Goal: Share content: Share content

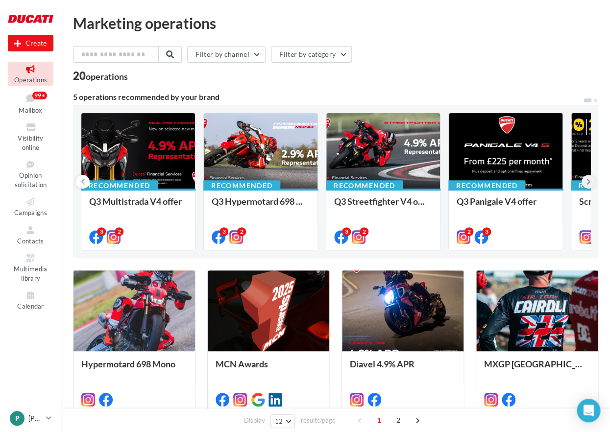
click at [592, 181] on button at bounding box center [589, 182] width 14 height 14
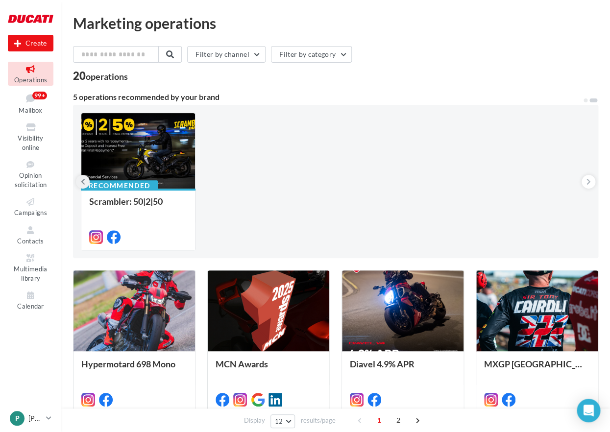
click at [88, 182] on button at bounding box center [83, 182] width 14 height 14
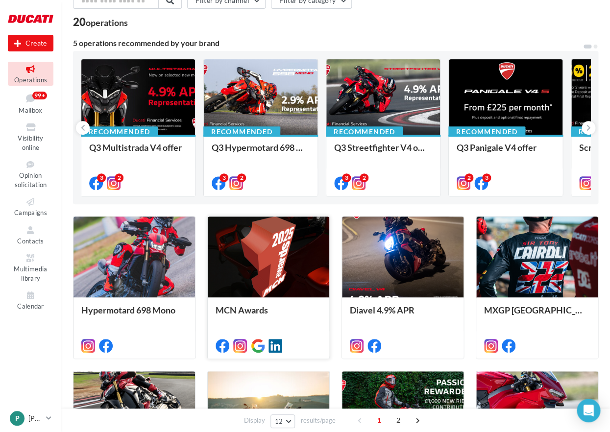
scroll to position [47, 0]
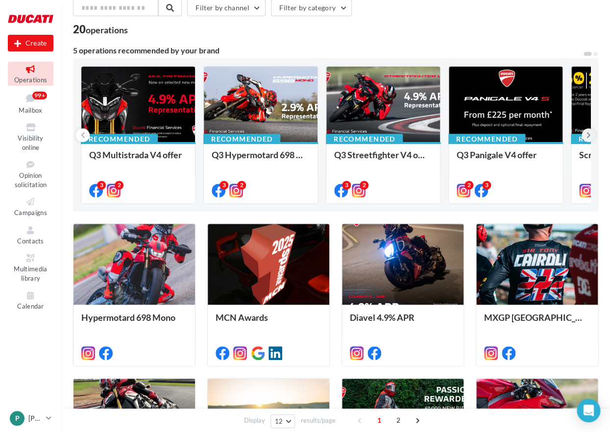
click at [588, 135] on icon at bounding box center [588, 135] width 4 height 10
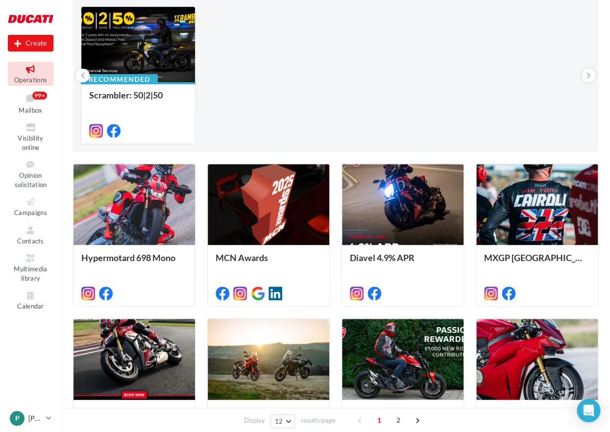
scroll to position [0, 0]
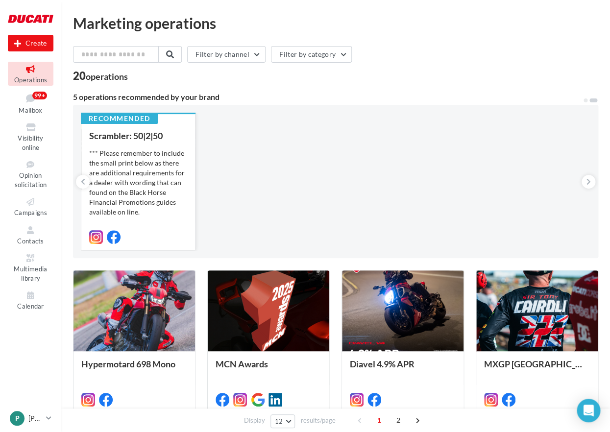
click at [102, 201] on div "*** Please remember to include the small print below as there are additional re…" at bounding box center [138, 256] width 98 height 216
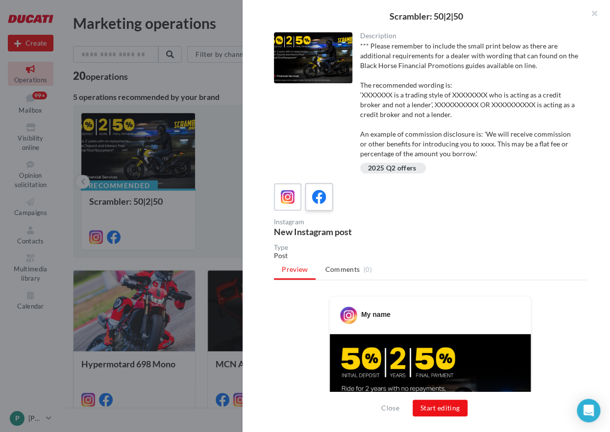
click at [319, 200] on icon at bounding box center [319, 197] width 14 height 14
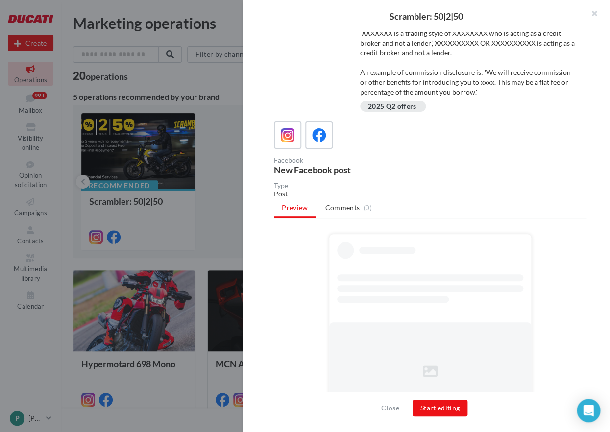
scroll to position [69, 0]
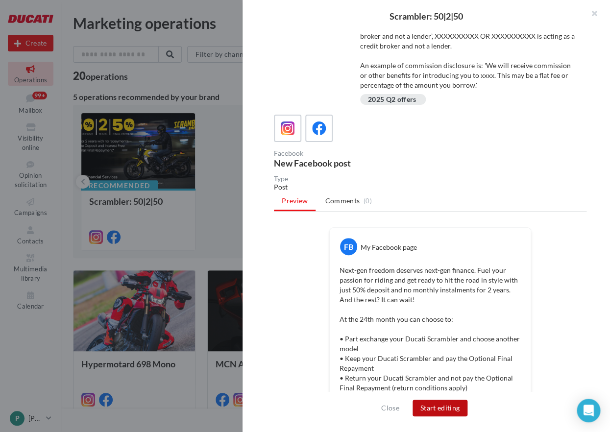
click at [430, 408] on button "Start editing" at bounding box center [440, 408] width 55 height 17
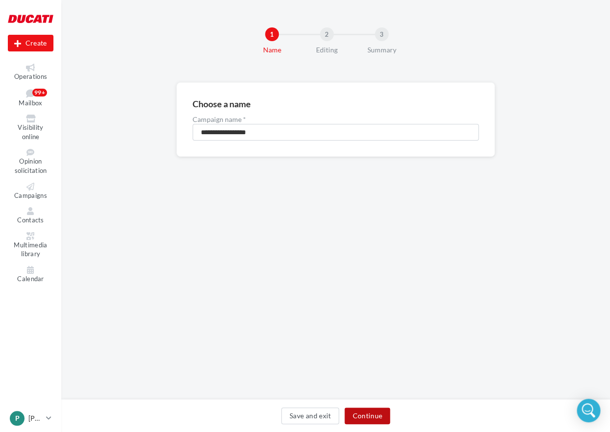
click at [364, 416] on button "Continue" at bounding box center [367, 416] width 46 height 17
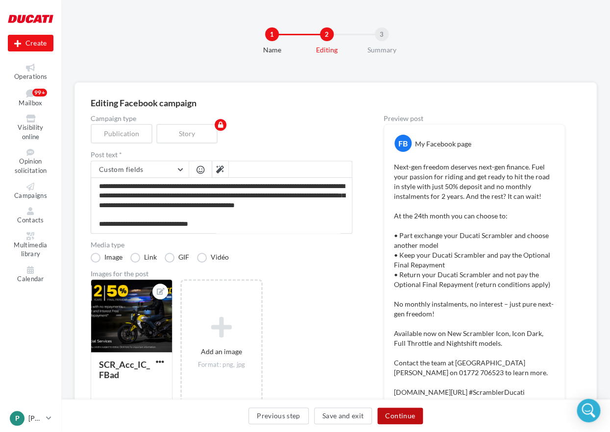
click at [399, 414] on button "Continue" at bounding box center [400, 416] width 46 height 17
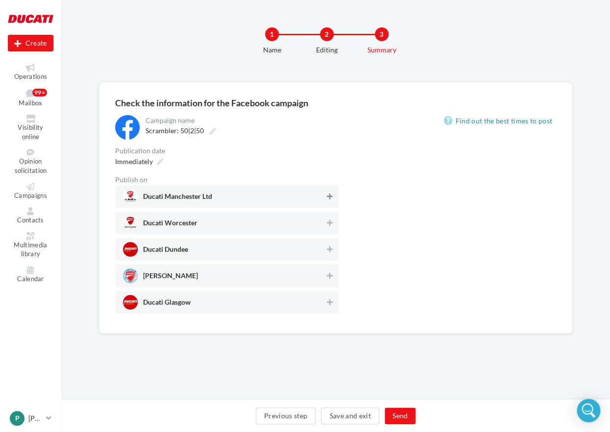
click at [326, 197] on button at bounding box center [330, 197] width 10 height 12
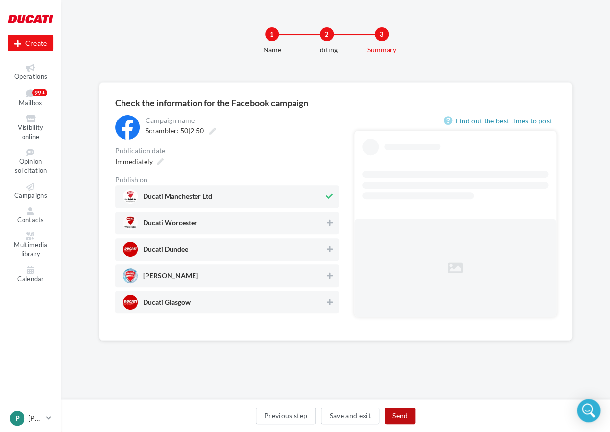
click at [390, 415] on button "Send" at bounding box center [400, 416] width 31 height 17
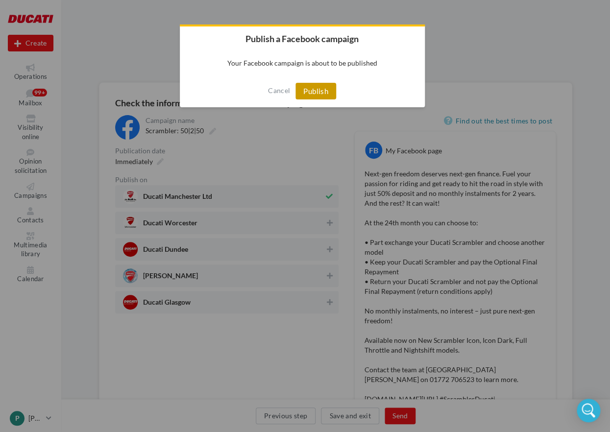
click at [312, 84] on div "Cancel Publish" at bounding box center [302, 91] width 245 height 32
click at [313, 87] on button "Publish" at bounding box center [315, 91] width 41 height 17
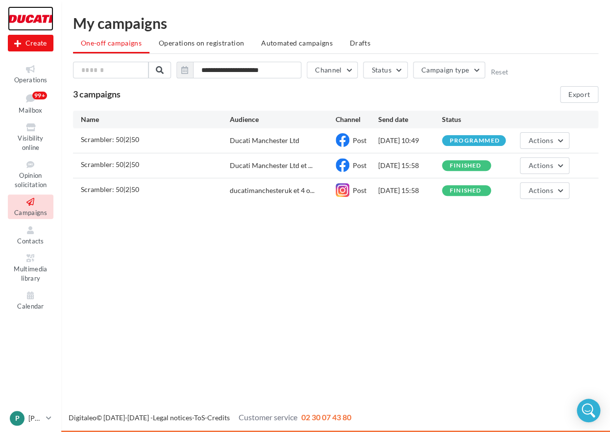
click at [31, 21] on div at bounding box center [31, 18] width 46 height 24
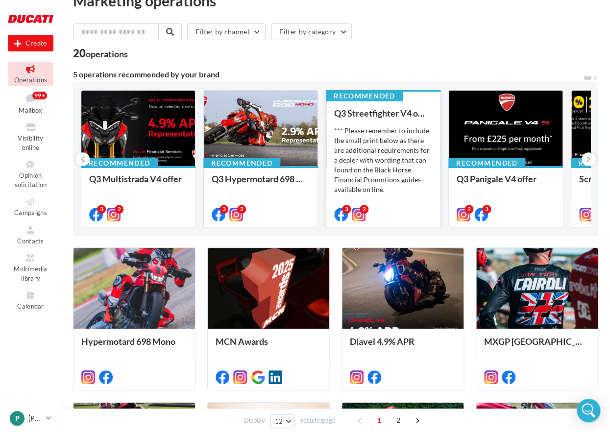
scroll to position [26, 0]
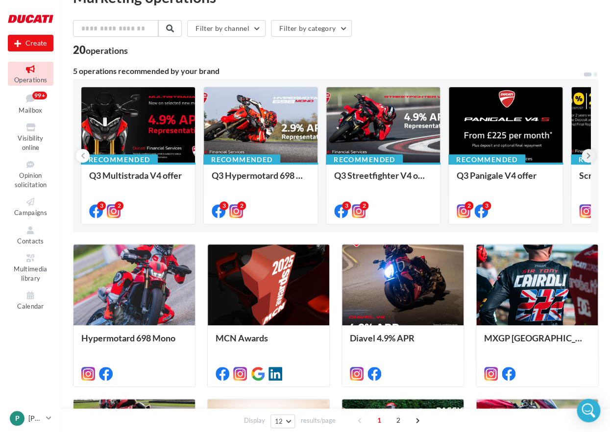
click at [589, 160] on icon at bounding box center [588, 156] width 4 height 10
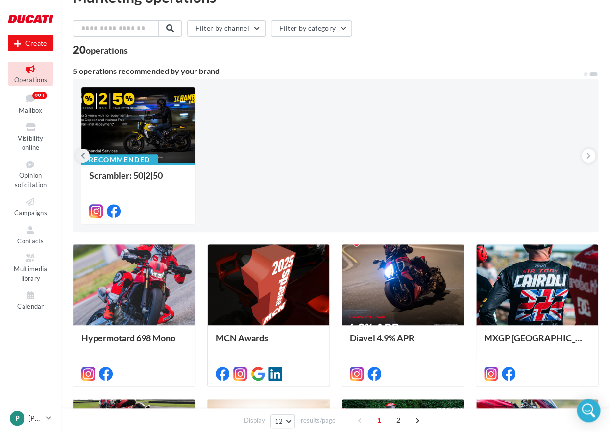
click at [83, 153] on icon at bounding box center [83, 156] width 4 height 10
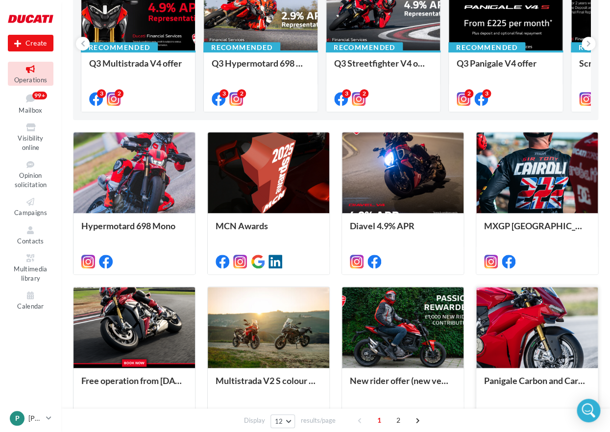
scroll to position [152, 0]
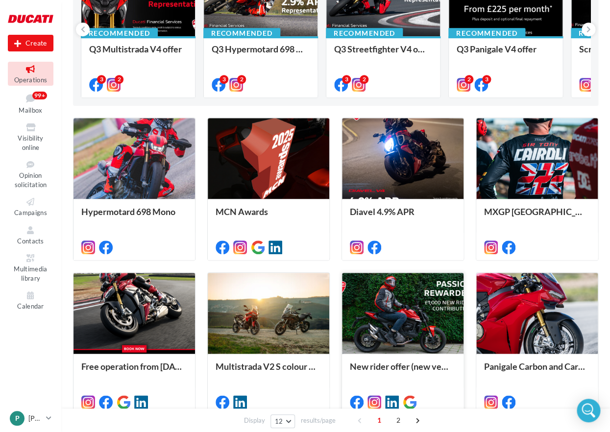
click at [416, 317] on div at bounding box center [402, 314] width 121 height 82
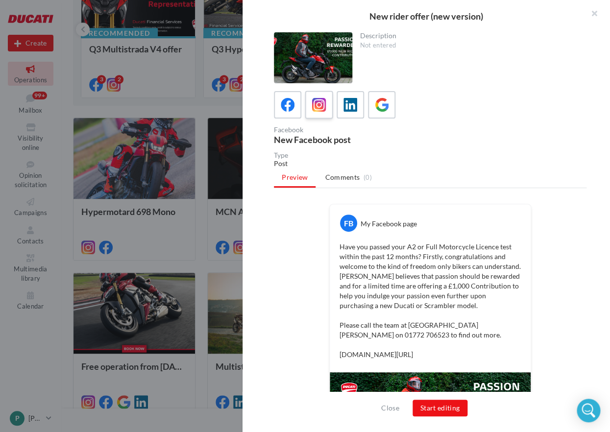
click at [320, 105] on icon at bounding box center [319, 105] width 14 height 14
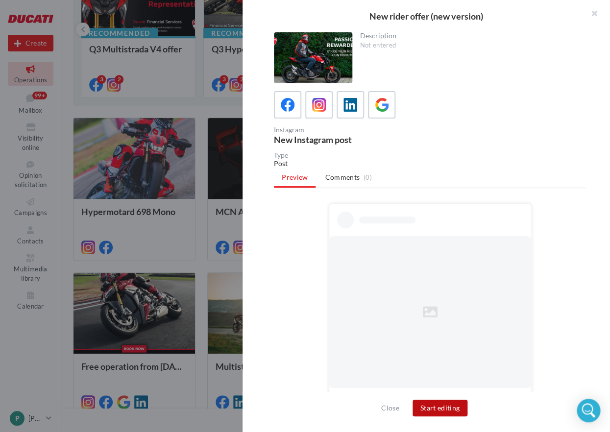
click at [432, 409] on button "Start editing" at bounding box center [440, 408] width 55 height 17
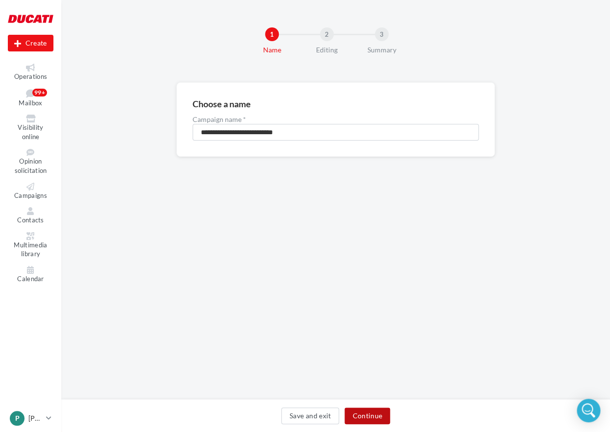
click at [378, 407] on div "Save and exit Continue" at bounding box center [335, 415] width 549 height 33
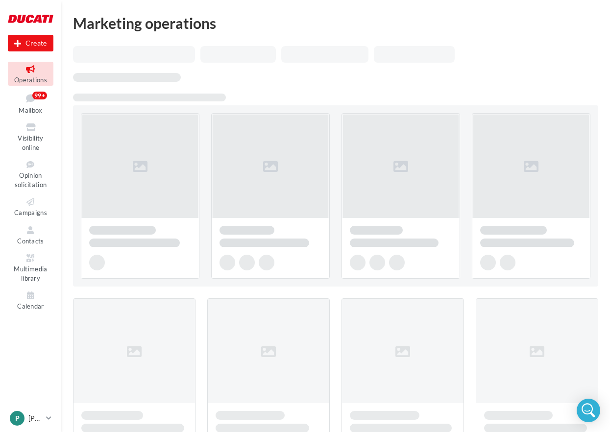
scroll to position [152, 0]
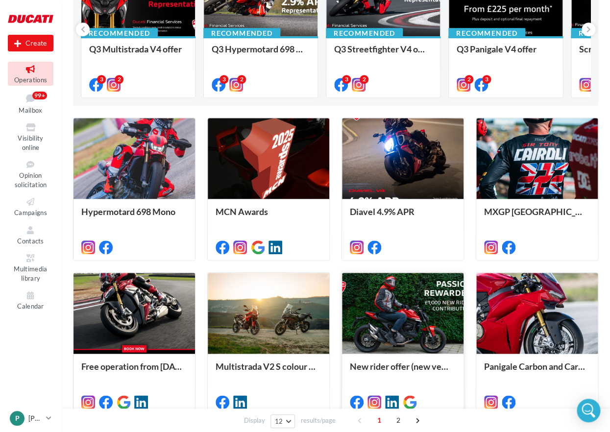
click at [422, 329] on div at bounding box center [402, 314] width 121 height 82
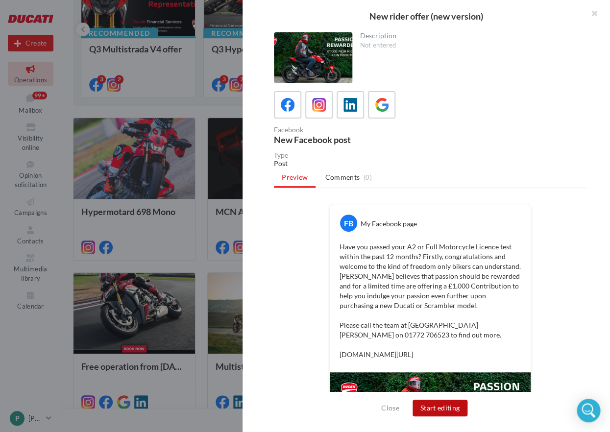
click at [444, 416] on button "Start editing" at bounding box center [440, 408] width 55 height 17
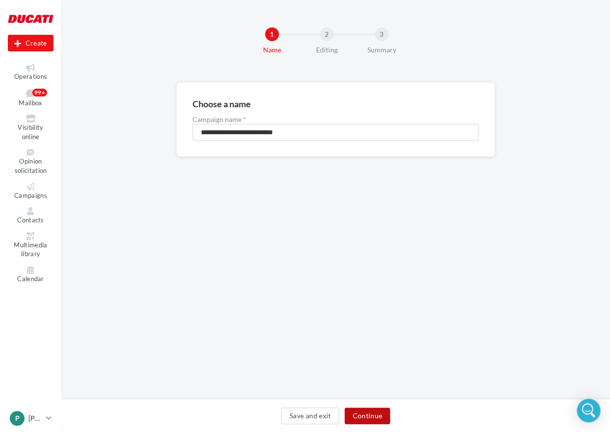
click at [359, 418] on button "Continue" at bounding box center [367, 416] width 46 height 17
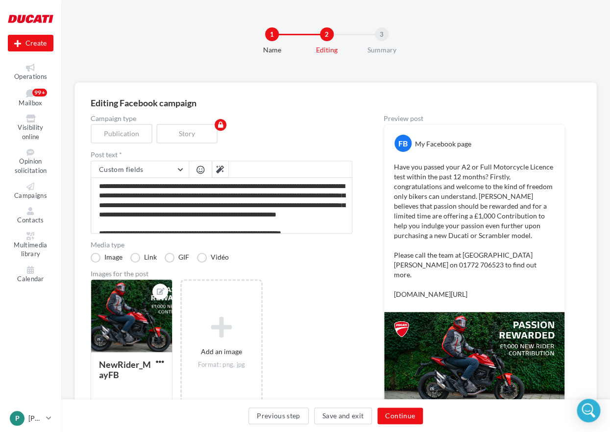
click at [377, 417] on div "Previous step Save and exit Continue" at bounding box center [335, 418] width 533 height 21
click at [386, 416] on button "Continue" at bounding box center [400, 416] width 46 height 17
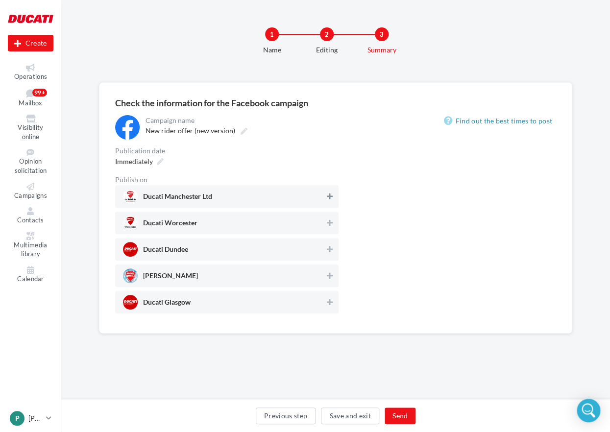
drag, startPoint x: 325, startPoint y: 199, endPoint x: 345, endPoint y: 225, distance: 32.7
click at [326, 199] on button at bounding box center [330, 197] width 10 height 12
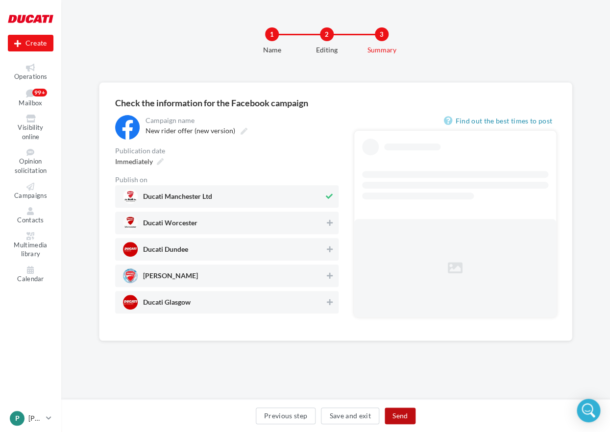
click at [398, 419] on button "Send" at bounding box center [400, 416] width 31 height 17
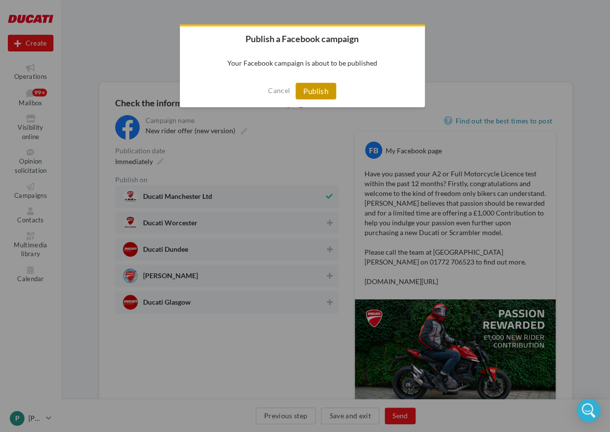
click at [305, 97] on button "Publish" at bounding box center [315, 91] width 41 height 17
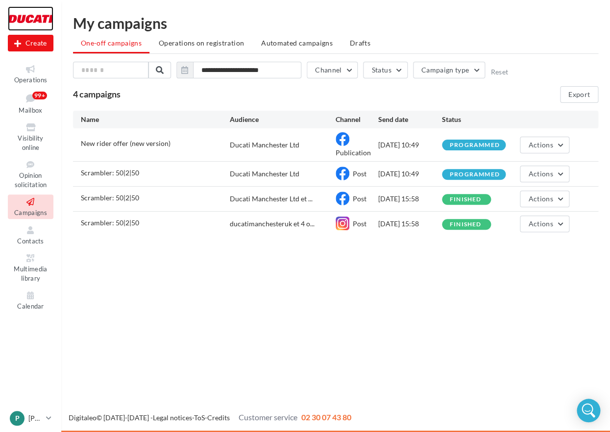
click at [22, 21] on div at bounding box center [31, 18] width 46 height 24
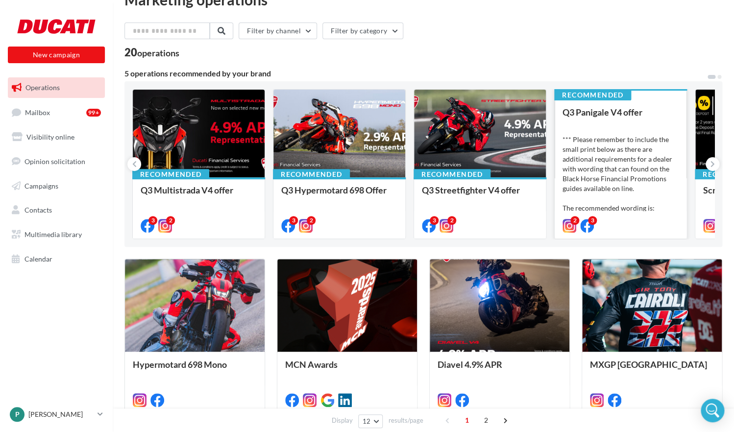
scroll to position [27, 0]
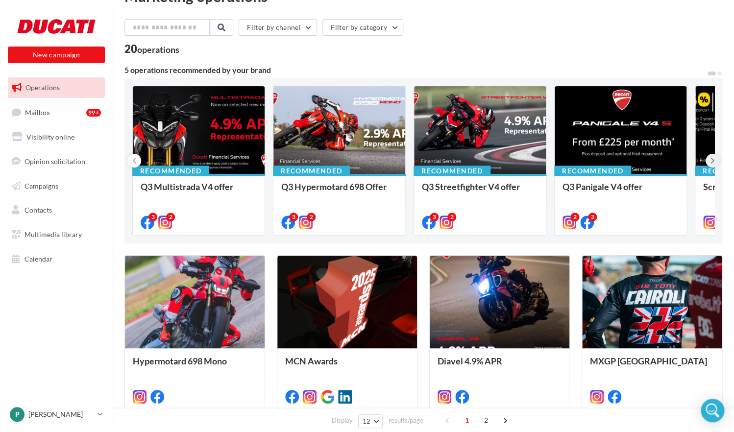
click at [609, 160] on icon at bounding box center [712, 161] width 4 height 10
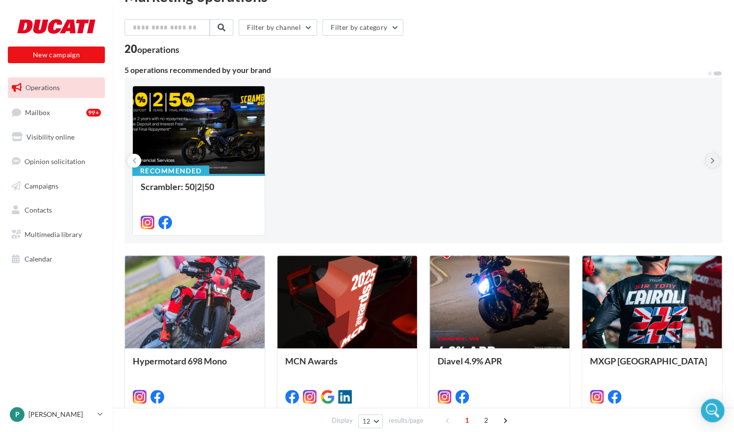
scroll to position [28, 0]
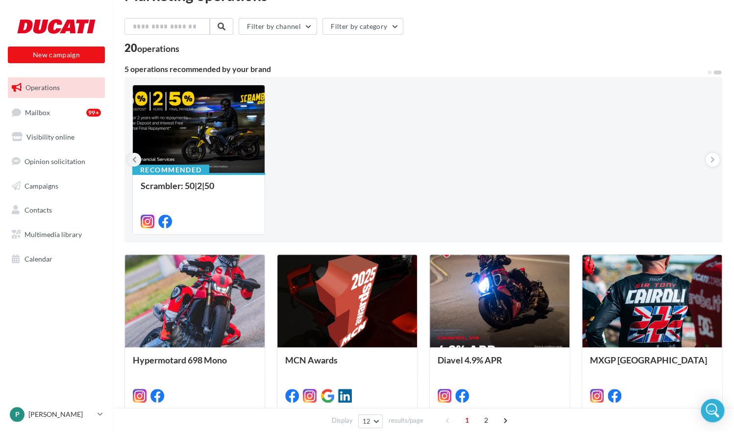
click at [133, 161] on icon at bounding box center [134, 160] width 4 height 10
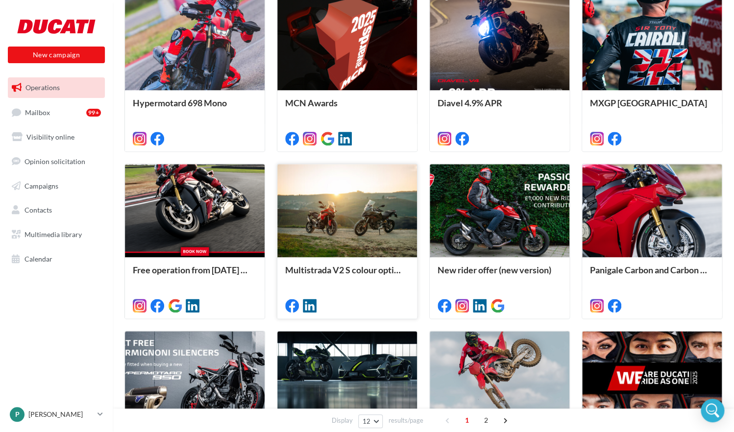
scroll to position [420, 0]
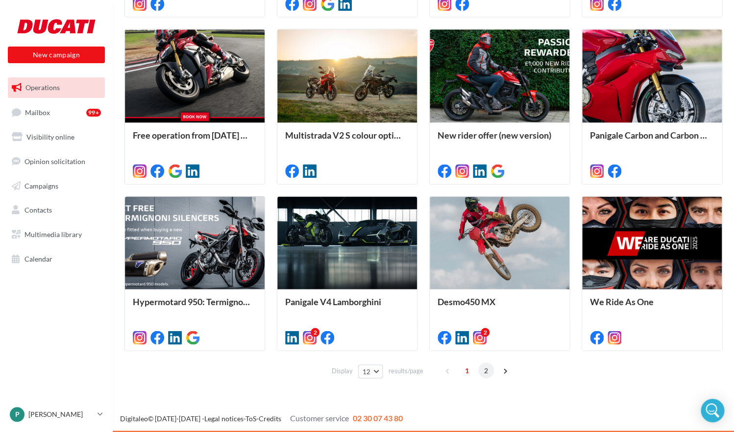
click at [489, 371] on span "2" at bounding box center [486, 371] width 16 height 16
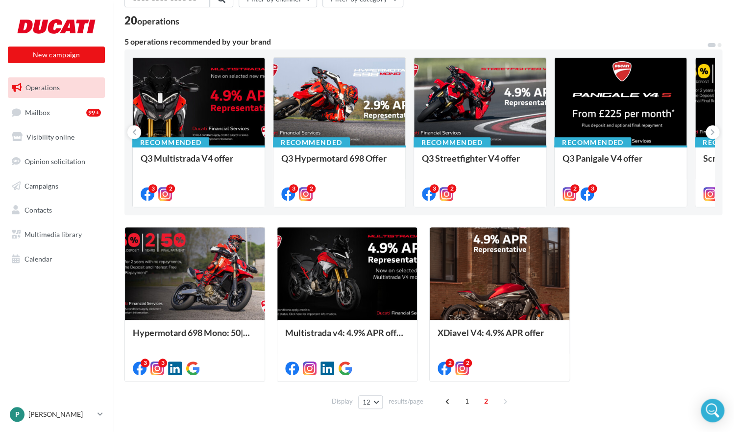
scroll to position [45, 0]
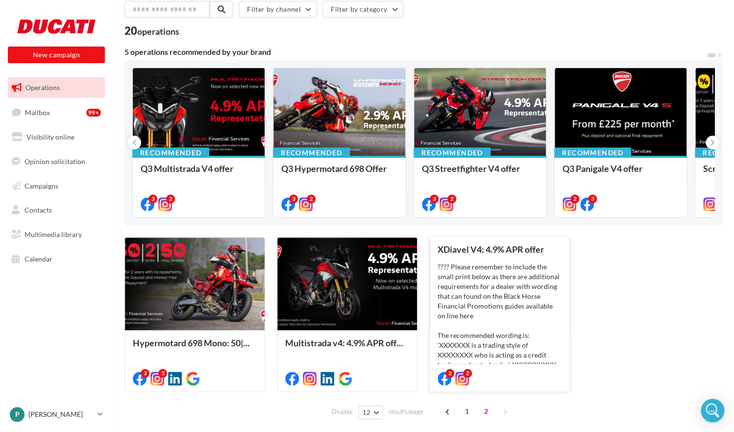
click at [509, 293] on div "???? Please remember to include the small print below as there are additional r…" at bounding box center [499, 365] width 124 height 206
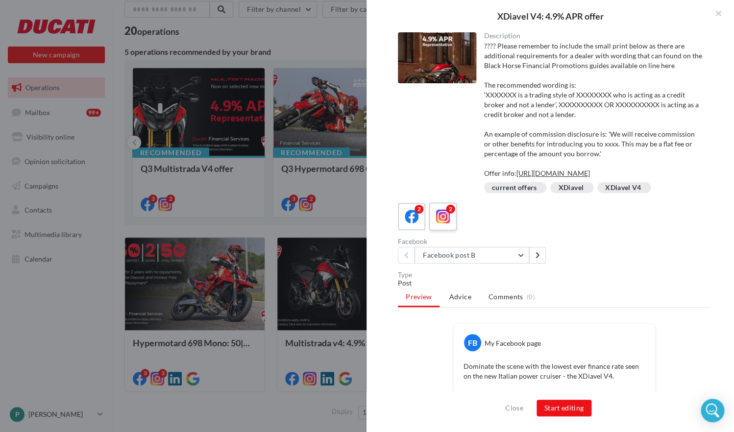
click at [442, 224] on icon at bounding box center [443, 217] width 14 height 14
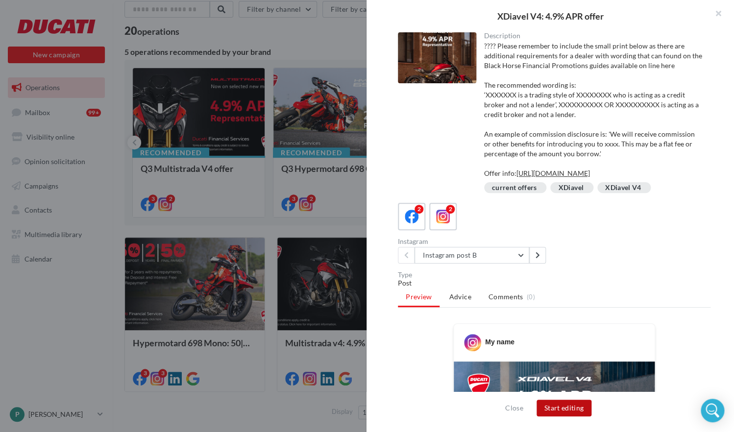
click at [560, 406] on button "Start editing" at bounding box center [563, 408] width 55 height 17
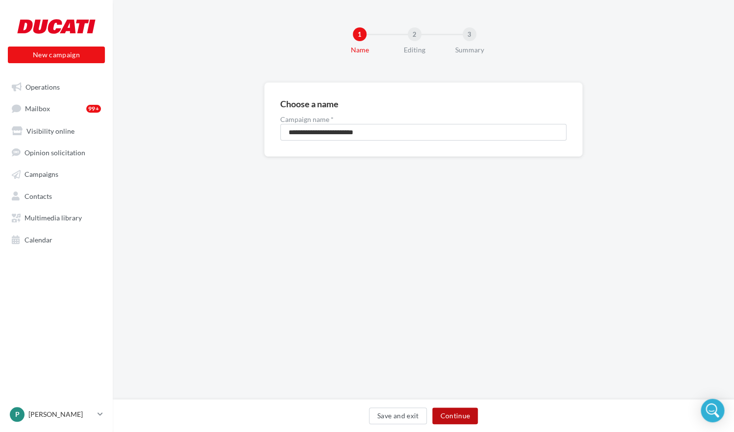
click at [457, 419] on button "Continue" at bounding box center [455, 416] width 46 height 17
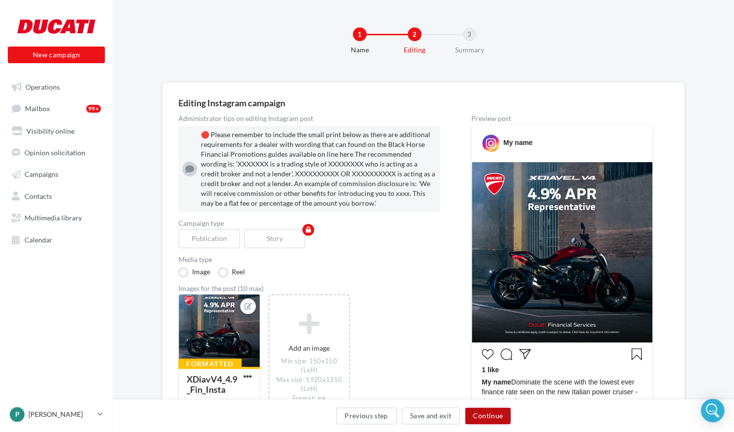
click at [486, 413] on button "Continue" at bounding box center [488, 416] width 46 height 17
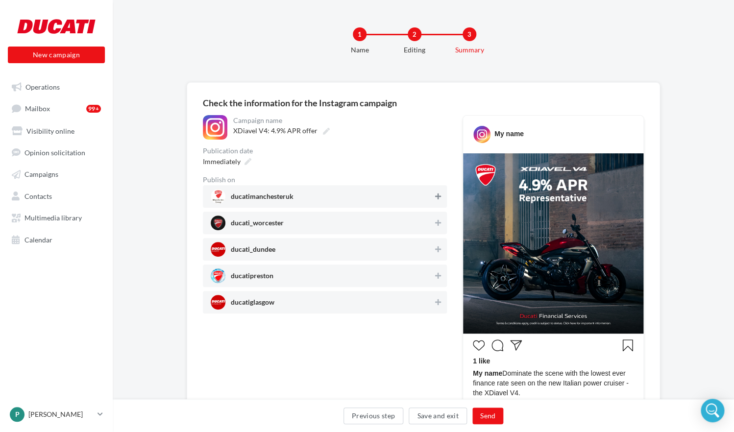
drag, startPoint x: 437, startPoint y: 196, endPoint x: 456, endPoint y: 219, distance: 29.2
click at [438, 196] on icon at bounding box center [438, 196] width 6 height 7
click at [490, 416] on button "Send" at bounding box center [487, 416] width 31 height 17
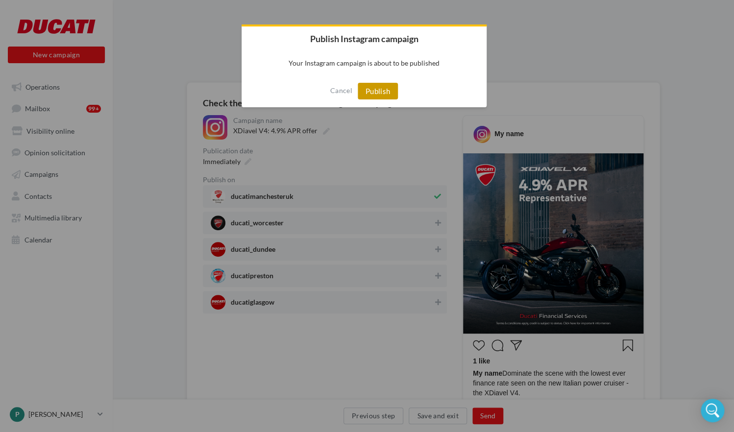
click at [380, 95] on button "Publish" at bounding box center [378, 91] width 41 height 17
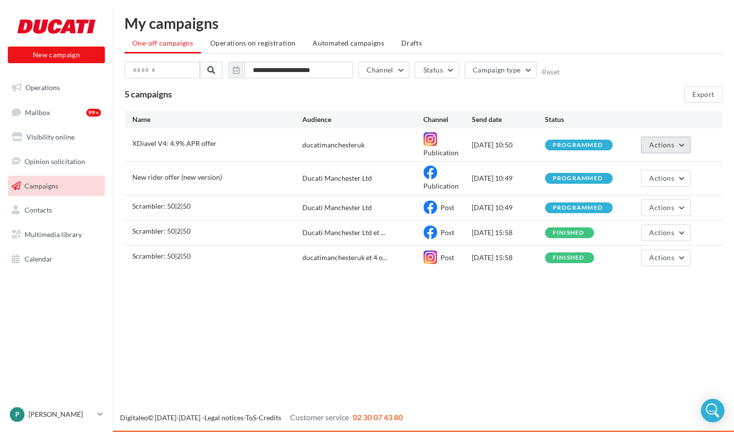
click at [667, 143] on span "Actions" at bounding box center [661, 145] width 24 height 8
click at [635, 112] on div "Name Audience Channel Send date Status" at bounding box center [423, 120] width 598 height 18
click at [59, 27] on div at bounding box center [56, 26] width 78 height 24
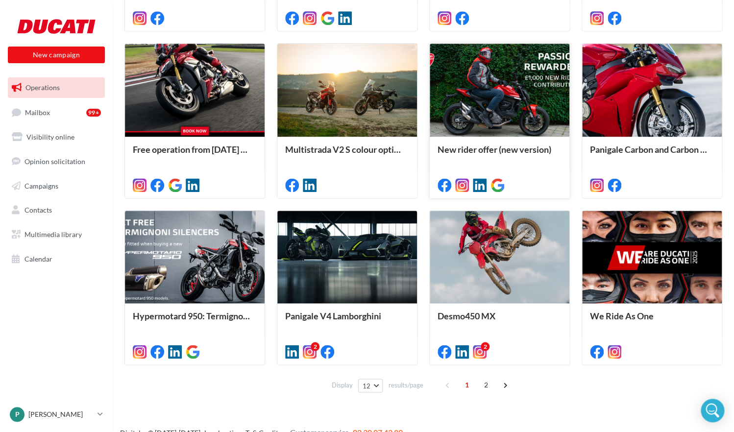
scroll to position [420, 0]
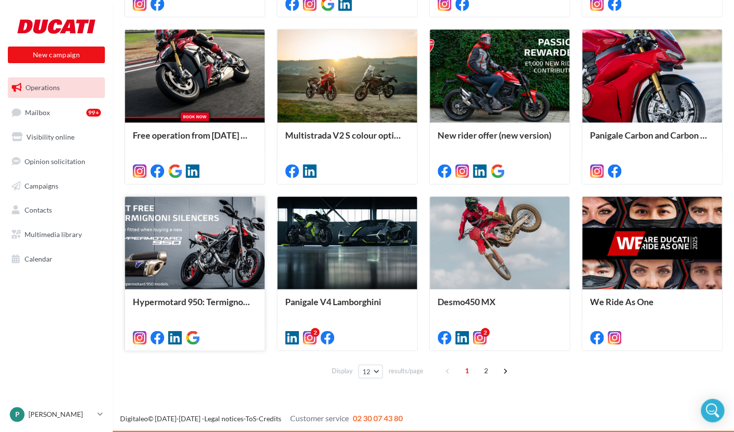
click at [209, 257] on div at bounding box center [195, 243] width 140 height 94
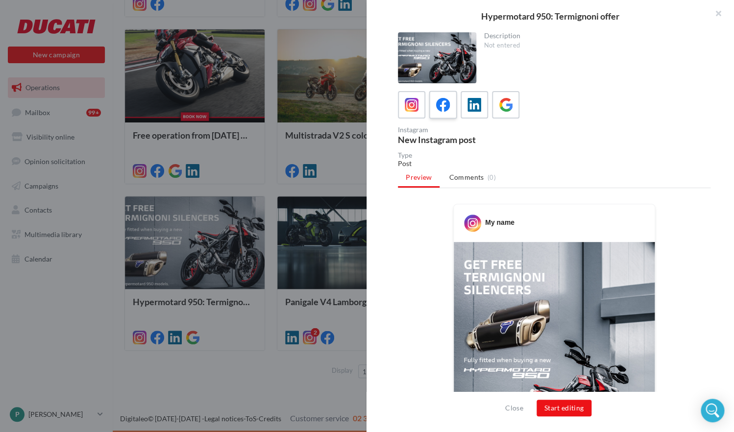
click at [439, 108] on icon at bounding box center [443, 105] width 14 height 14
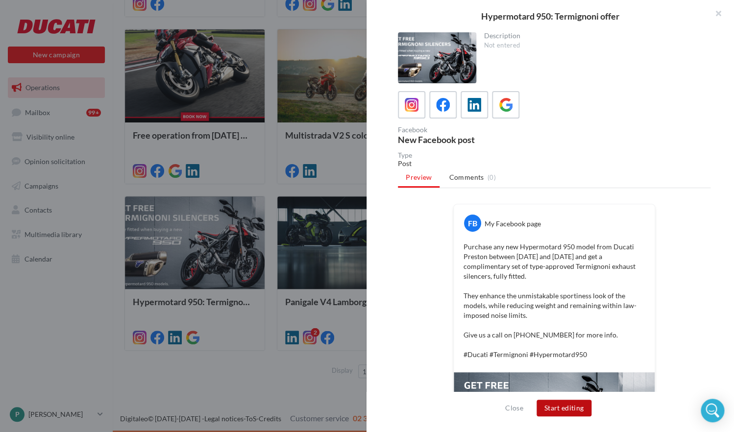
click at [574, 410] on button "Start editing" at bounding box center [563, 408] width 55 height 17
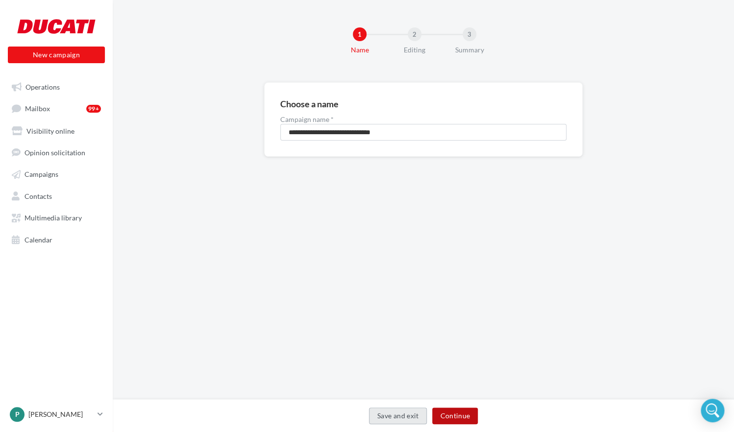
click at [449, 413] on button "Continue" at bounding box center [455, 416] width 46 height 17
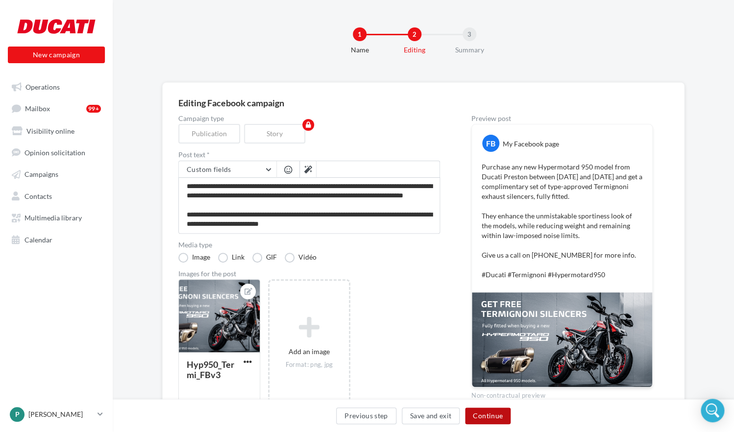
click at [490, 411] on button "Continue" at bounding box center [488, 416] width 46 height 17
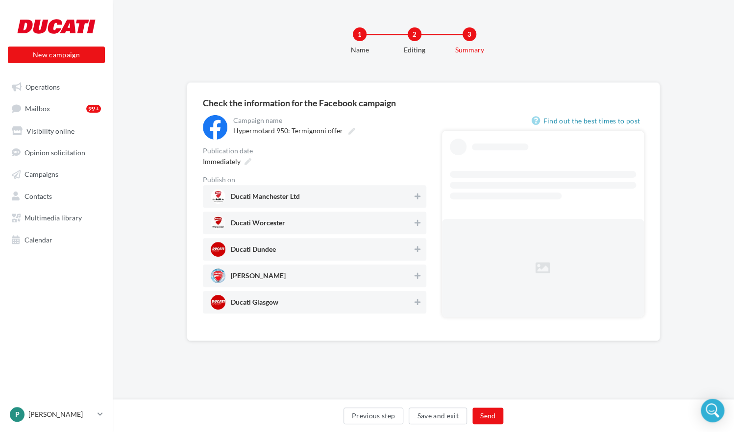
click at [424, 195] on div "Ducati Manchester Ltd" at bounding box center [314, 196] width 223 height 23
click at [489, 415] on button "Send" at bounding box center [487, 416] width 31 height 17
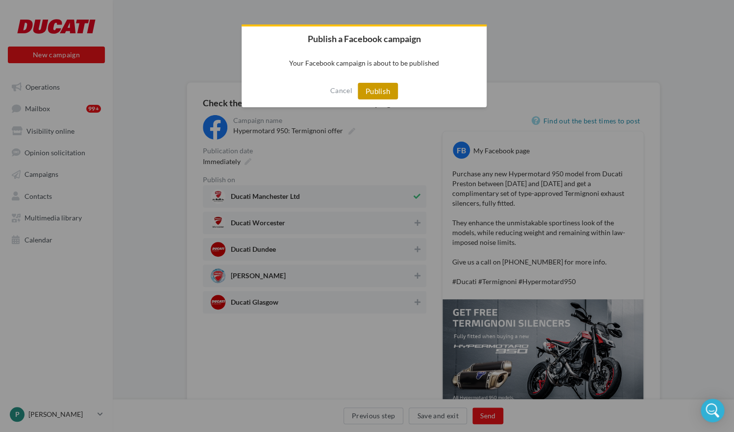
click at [397, 98] on div "Cancel Publish" at bounding box center [364, 91] width 245 height 32
click at [392, 97] on button "Publish" at bounding box center [378, 91] width 41 height 17
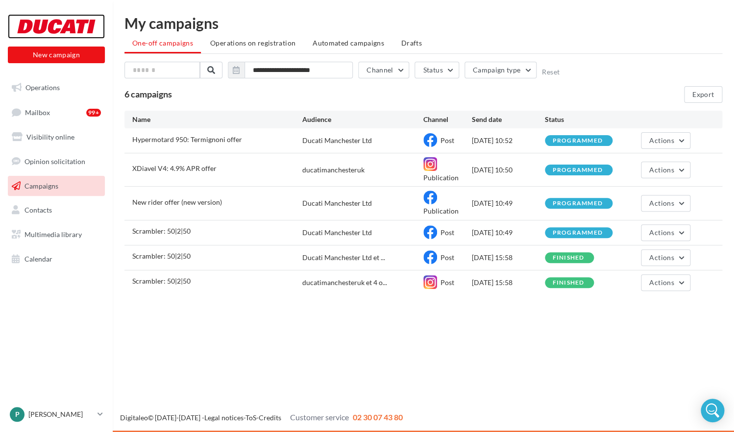
click at [64, 27] on div at bounding box center [56, 26] width 78 height 24
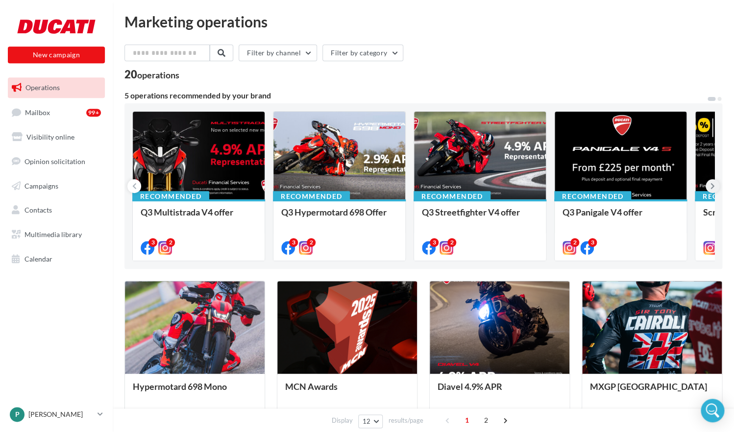
scroll to position [0, 0]
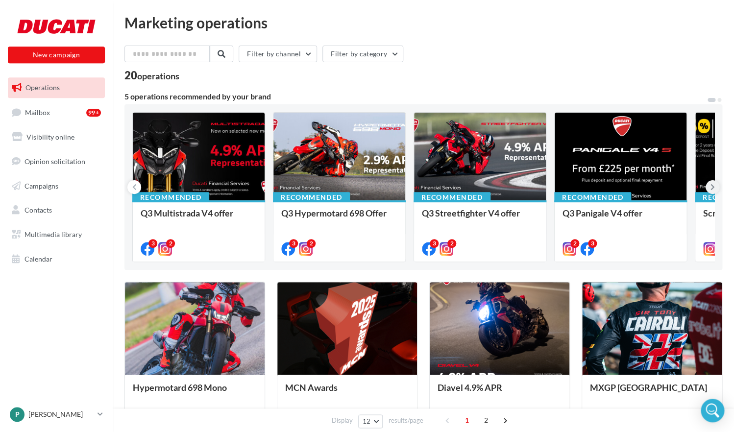
click at [716, 184] on button at bounding box center [712, 187] width 14 height 14
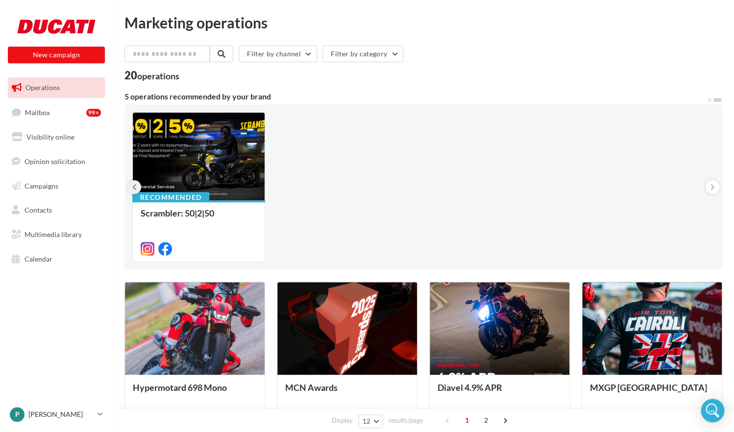
click at [132, 186] on button at bounding box center [134, 187] width 14 height 14
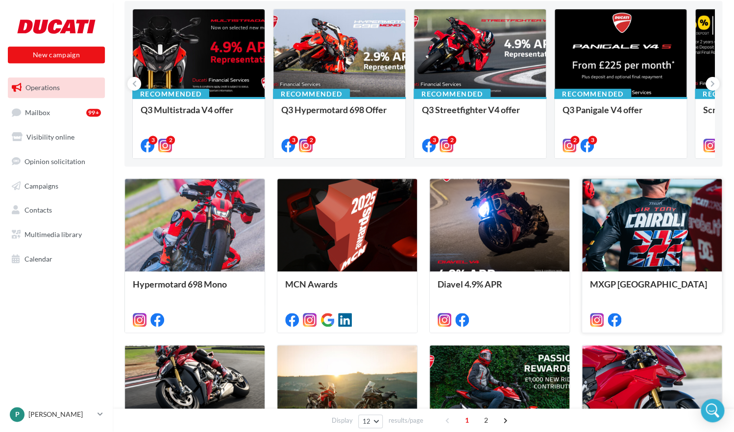
scroll to position [110, 0]
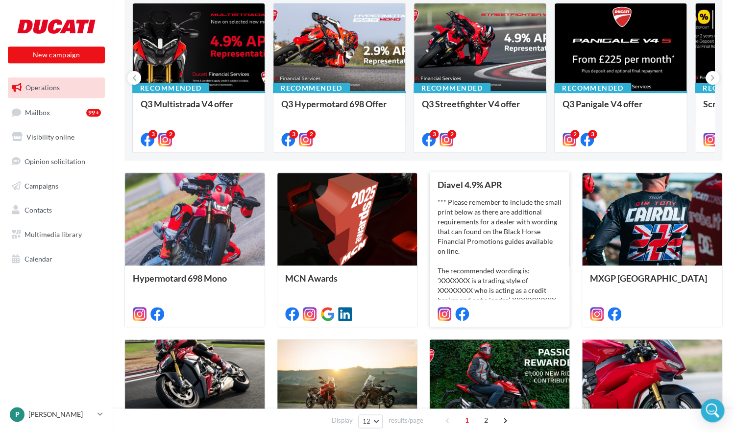
click at [502, 239] on div "*** Please remember to include the small print below as there are additional re…" at bounding box center [499, 290] width 124 height 186
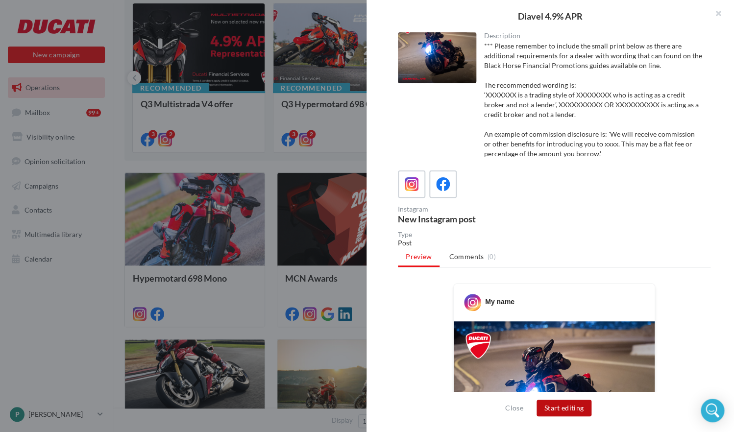
click at [569, 405] on button "Start editing" at bounding box center [563, 408] width 55 height 17
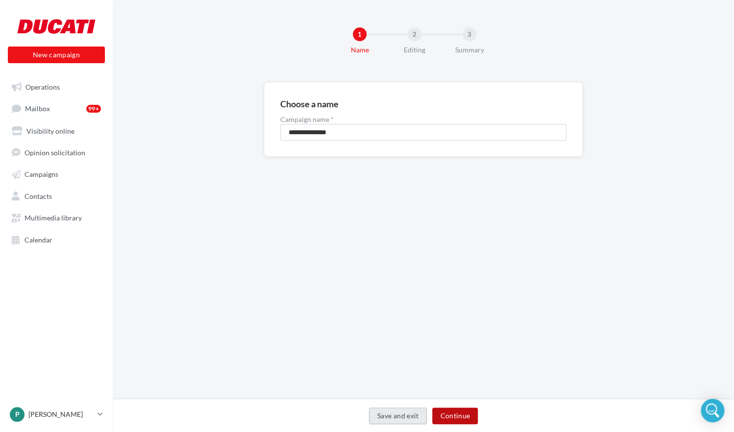
click at [452, 416] on button "Continue" at bounding box center [455, 416] width 46 height 17
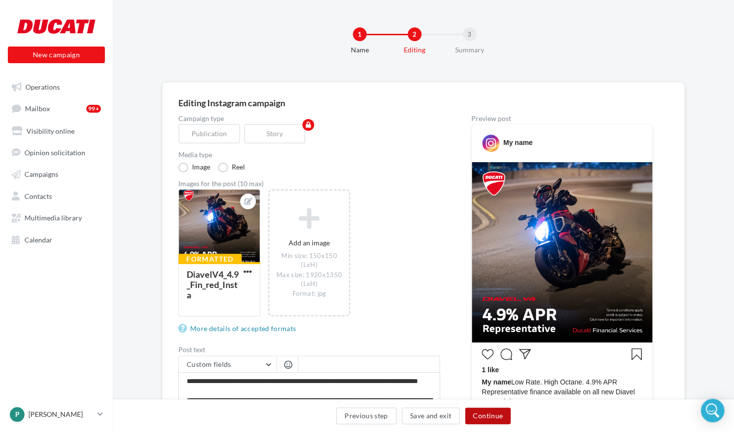
click at [479, 417] on button "Continue" at bounding box center [488, 416] width 46 height 17
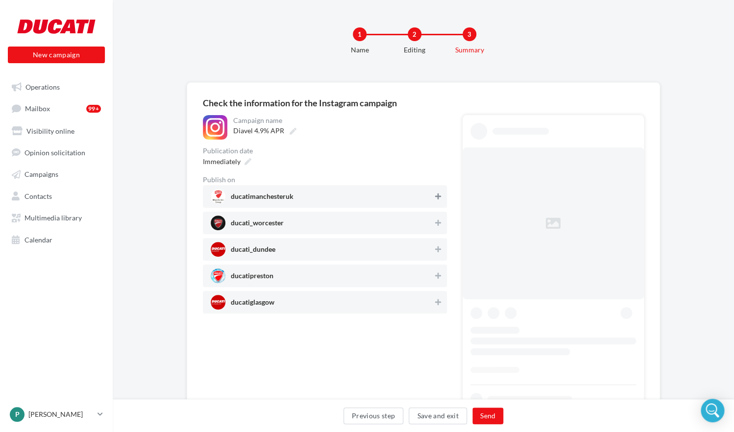
click at [436, 198] on icon at bounding box center [438, 196] width 6 height 7
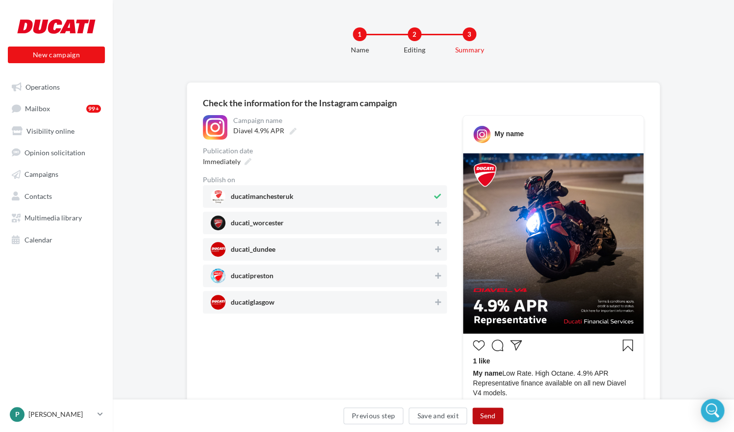
click at [481, 415] on button "Send" at bounding box center [487, 416] width 31 height 17
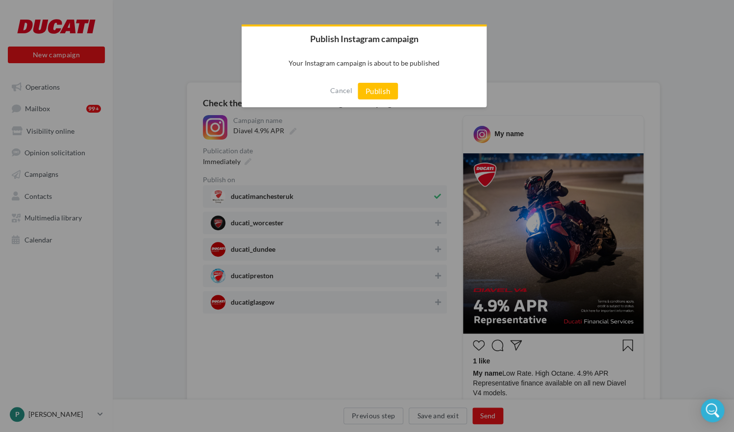
drag, startPoint x: 377, startPoint y: 89, endPoint x: 409, endPoint y: 117, distance: 42.0
click at [377, 89] on button "Publish" at bounding box center [378, 91] width 41 height 17
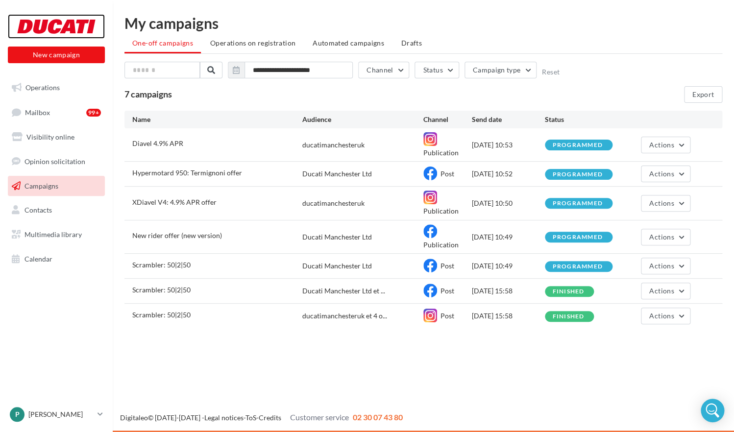
click at [28, 22] on div at bounding box center [56, 26] width 78 height 24
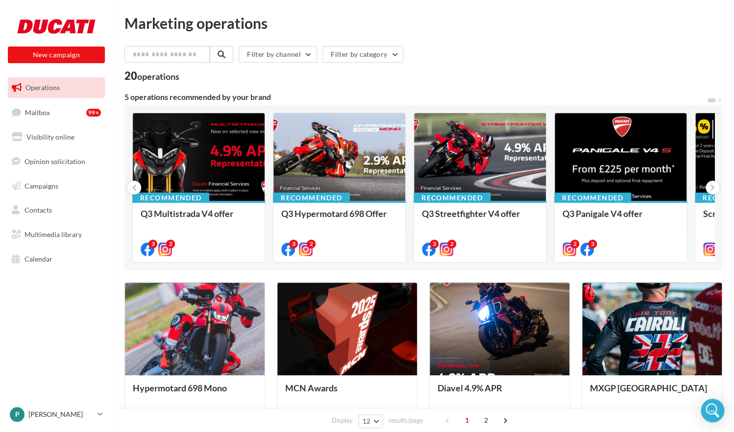
click at [48, 92] on link "Operations" at bounding box center [56, 87] width 101 height 21
click at [46, 111] on span "Mailbox" at bounding box center [37, 112] width 25 height 8
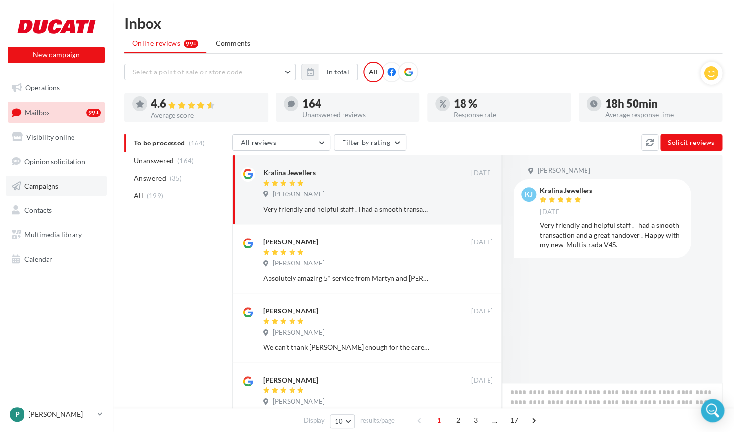
click at [46, 184] on span "Campaigns" at bounding box center [41, 185] width 34 height 8
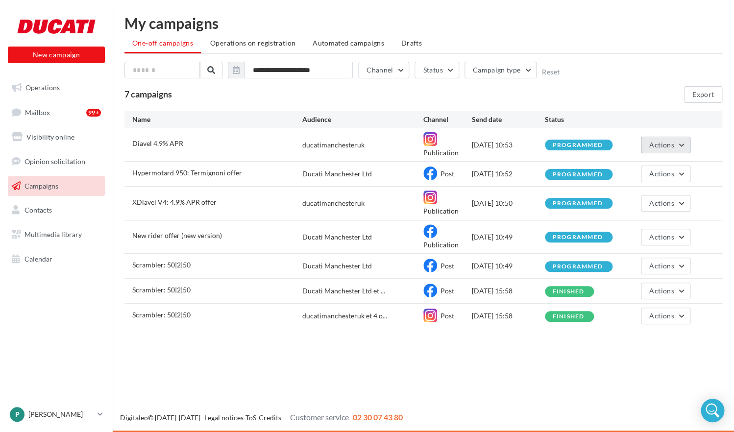
click at [674, 148] on button "Actions" at bounding box center [665, 145] width 49 height 17
click at [351, 375] on div "New campaign New campaign Operations Mailbox 99+ Visibility online Opinion soli…" at bounding box center [367, 216] width 734 height 432
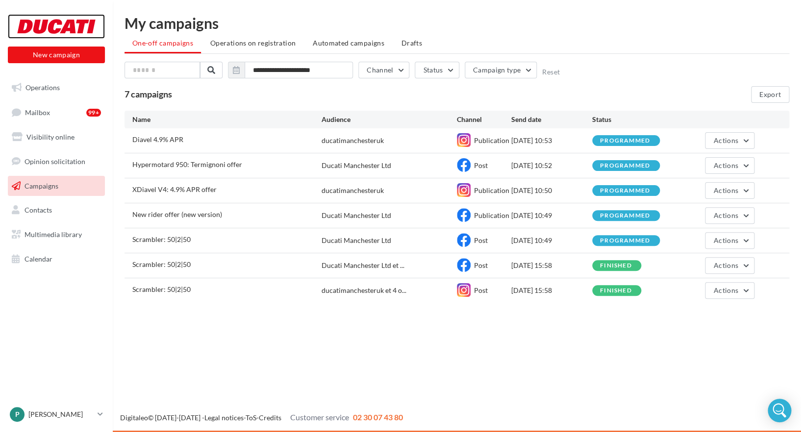
click at [67, 31] on div at bounding box center [56, 26] width 78 height 24
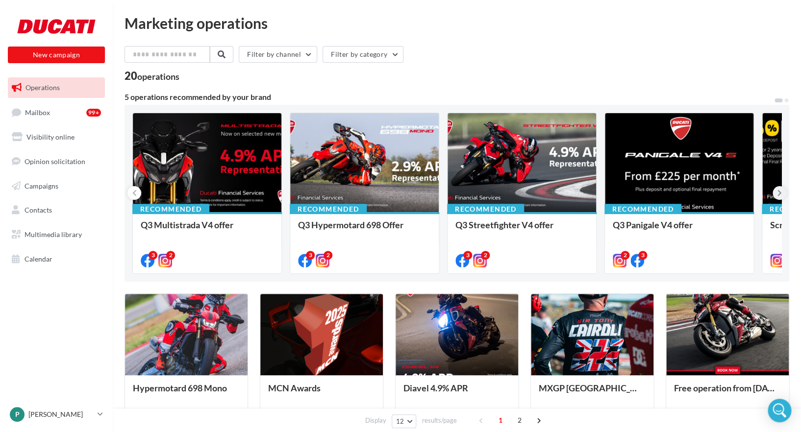
click at [780, 194] on icon at bounding box center [779, 193] width 4 height 10
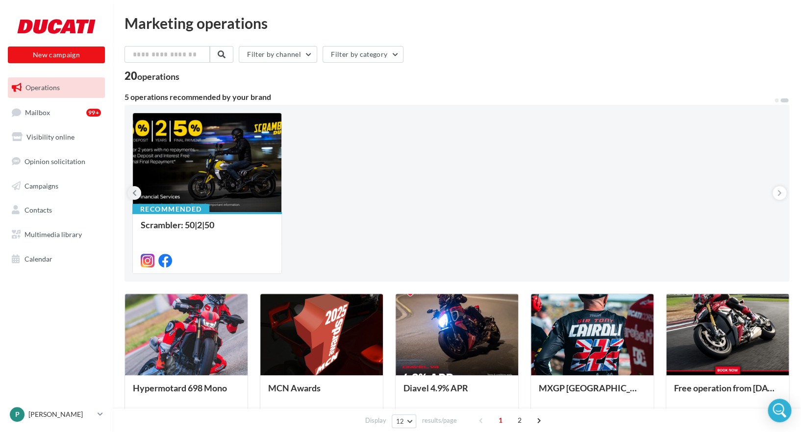
click at [132, 195] on button at bounding box center [134, 193] width 14 height 14
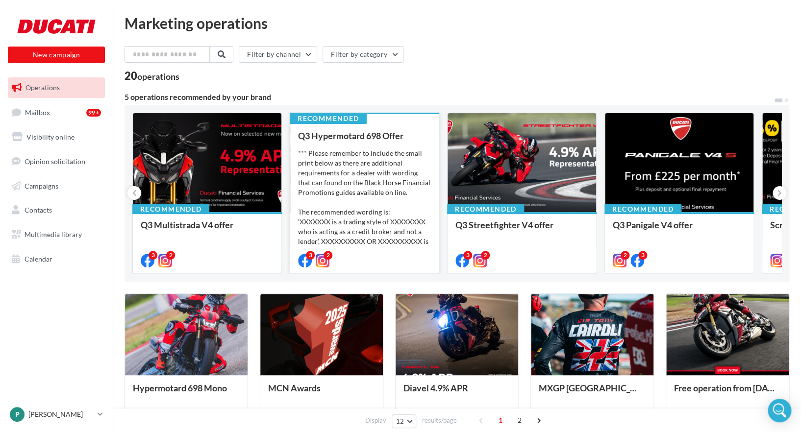
click at [397, 206] on div "*** Please remember to include the small print below as there are additional re…" at bounding box center [364, 231] width 133 height 167
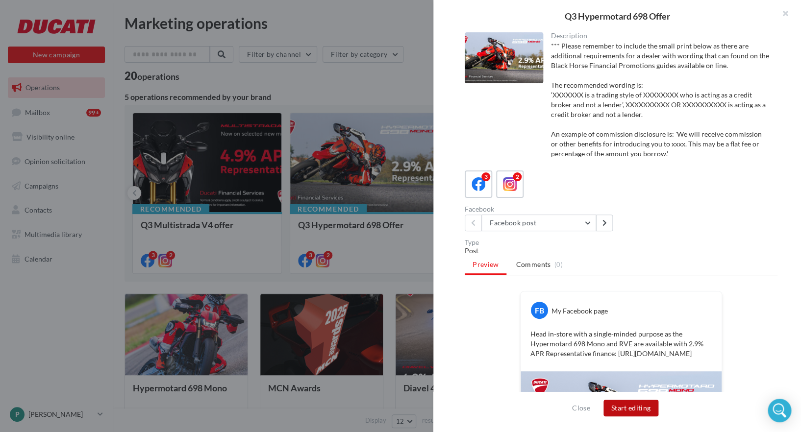
click at [642, 411] on button "Start editing" at bounding box center [630, 408] width 55 height 17
